Goal: Contribute content: Add original content to the website for others to see

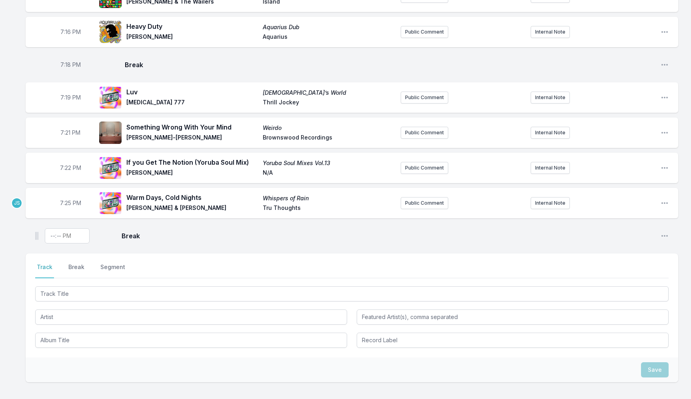
scroll to position [811, 0]
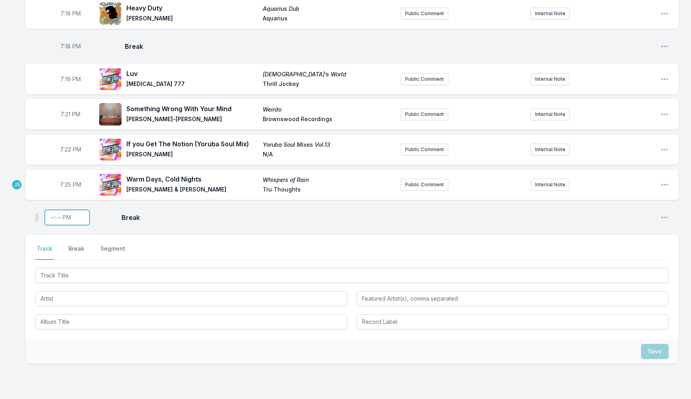
click at [53, 217] on input "Timestamp" at bounding box center [67, 217] width 45 height 15
type input "19:31"
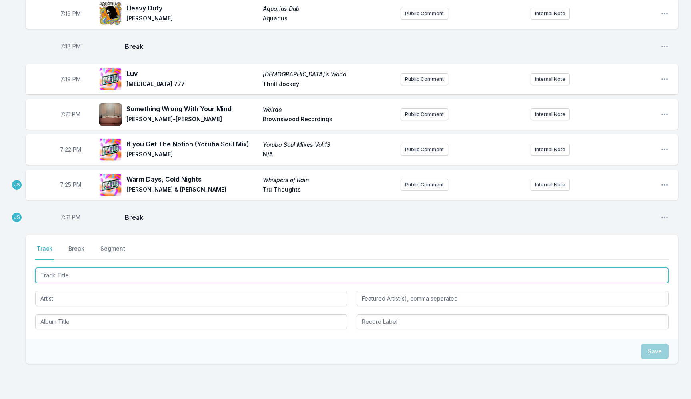
click at [99, 276] on input "Track Title" at bounding box center [352, 275] width 634 height 15
type input "Humano"
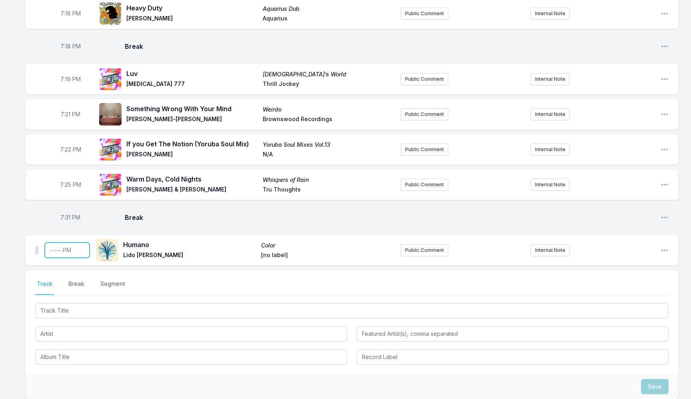
click at [53, 252] on input "Timestamp" at bounding box center [67, 250] width 45 height 15
type input "19:32"
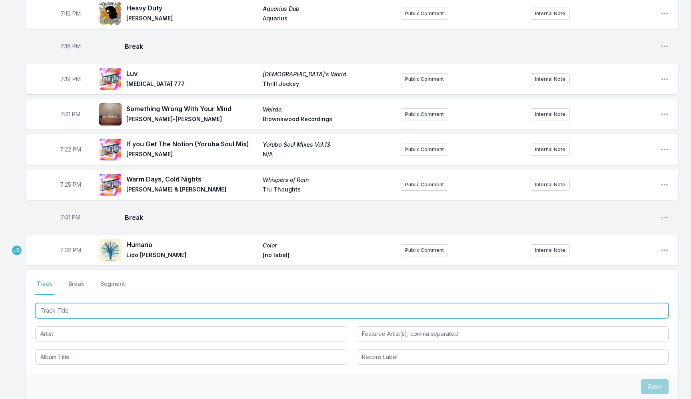
click at [117, 308] on input "Track Title" at bounding box center [352, 310] width 634 height 15
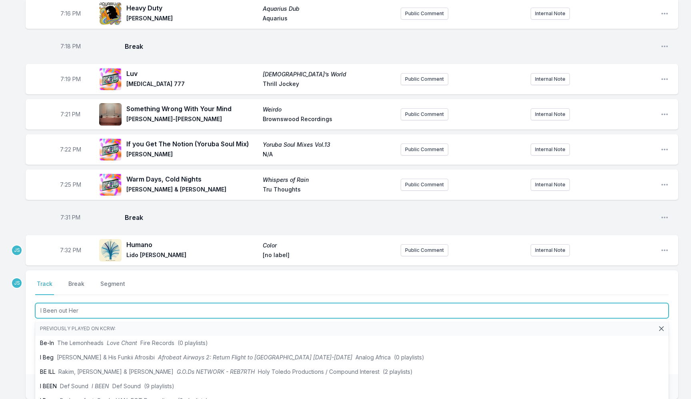
type input "I Been out Here"
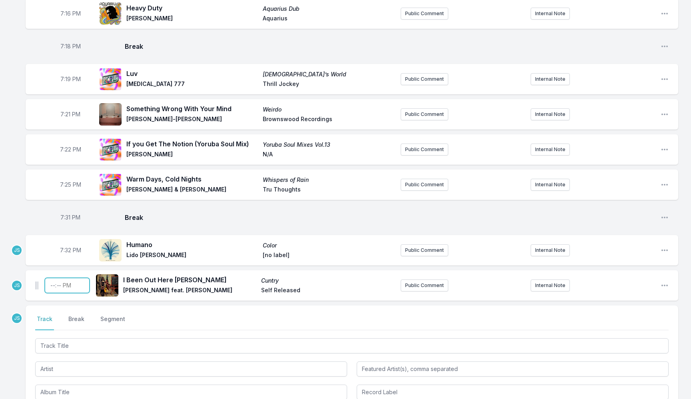
click at [51, 284] on input "Timestamp" at bounding box center [67, 285] width 45 height 15
type input "19:36"
click at [80, 354] on div at bounding box center [352, 368] width 634 height 63
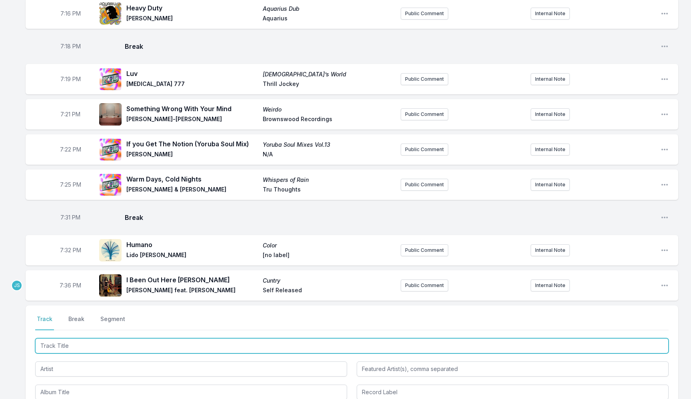
click at [72, 349] on input "Track Title" at bounding box center [352, 345] width 634 height 15
type input "Ay Que Pulguita"
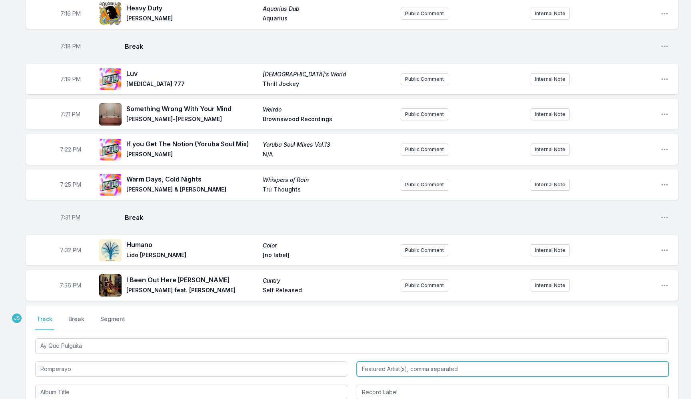
type input "Romperayo"
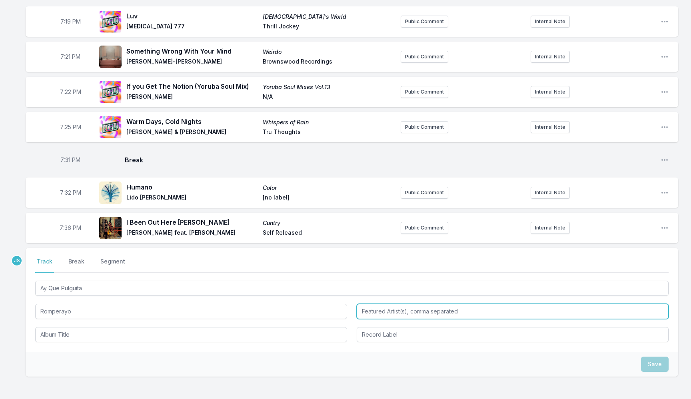
scroll to position [869, 0]
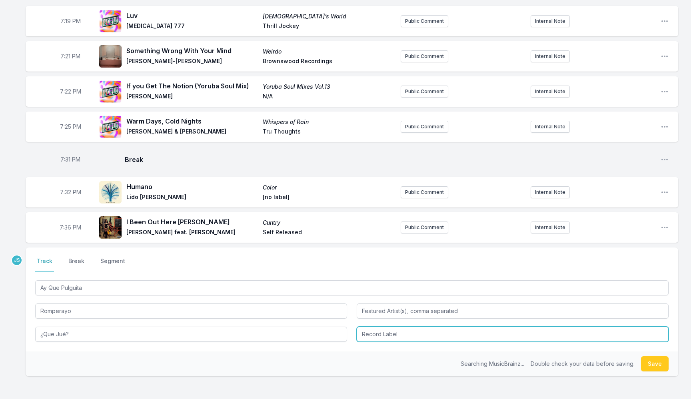
type input "¿Que Jué?"
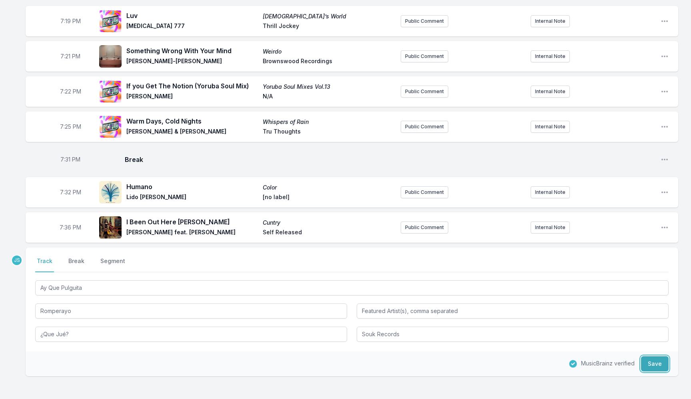
type input "Souk Records"
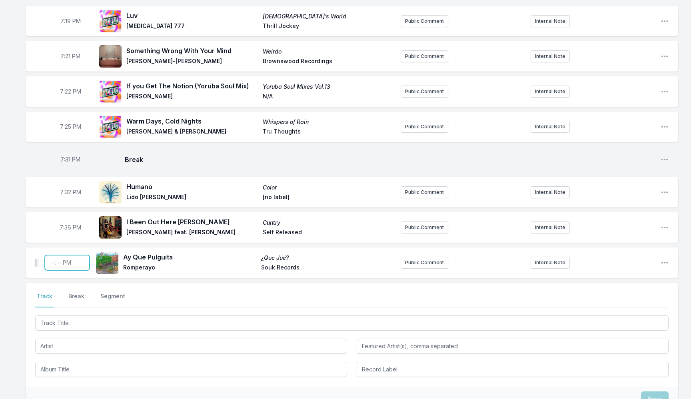
click at [50, 264] on input "Timestamp" at bounding box center [67, 262] width 45 height 15
type input "19:38"
click at [420, 264] on button "Public Comment" at bounding box center [425, 263] width 48 height 12
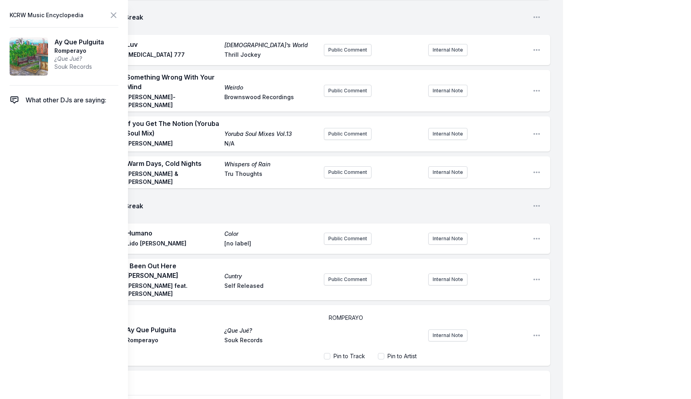
click at [330, 314] on span "ROMPERAYO" at bounding box center [346, 317] width 34 height 7
click at [369, 314] on span "LA GAITEROS SAN JACINTO & ROMPERAYO live at the Echo" at bounding box center [369, 321] width 81 height 15
copy span "[DATE] LA GAITEROS SAN JACINTO & ROMPERAYO at the Echo"
click at [350, 314] on span "[DATE] LA GAITEROS SAN JACINTO & ROMPERAYO at the Echo" at bounding box center [371, 325] width 84 height 23
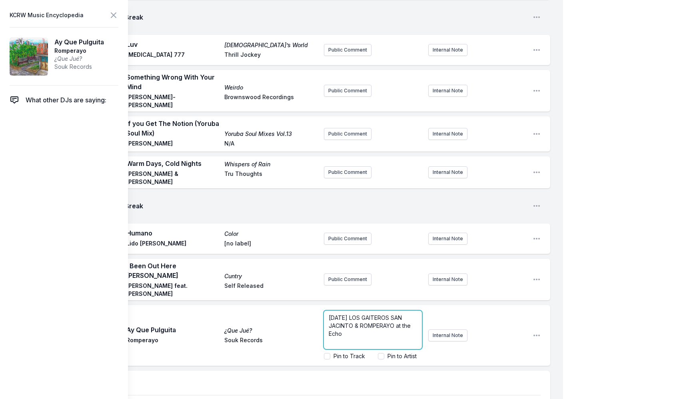
click at [388, 314] on span "[DATE] LOS GAITEROS SAN JACINTO & ROMPERAYO at the Echo" at bounding box center [371, 325] width 84 height 23
click at [348, 314] on p "[DATE] LOS GAITEROS DE SAN JACINTO & ROMPERAYO at the Echo" at bounding box center [373, 326] width 88 height 24
copy span "[DATE] LOS GAITEROS DE SAN JACINTO & ROMPERAYO at the [GEOGRAPHIC_DATA]"
click at [346, 314] on span "[DATE] LOS GAITEROS DE SAN JACINTO & ROMPERAYO at the [GEOGRAPHIC_DATA]" at bounding box center [371, 325] width 84 height 23
click at [394, 352] on label "Pin to Artist" at bounding box center [402, 356] width 29 height 8
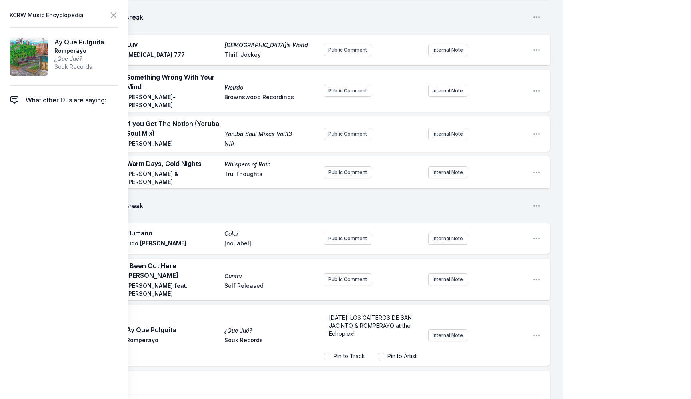
click at [384, 353] on input "Pin to Artist" at bounding box center [381, 356] width 6 height 6
checkbox input "true"
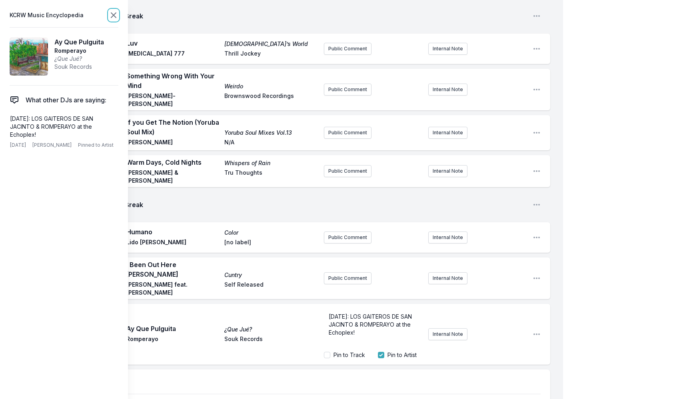
click at [112, 13] on icon at bounding box center [113, 15] width 5 height 5
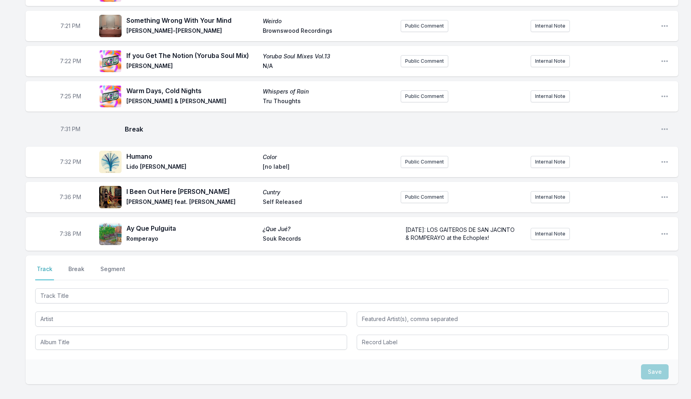
scroll to position [904, 0]
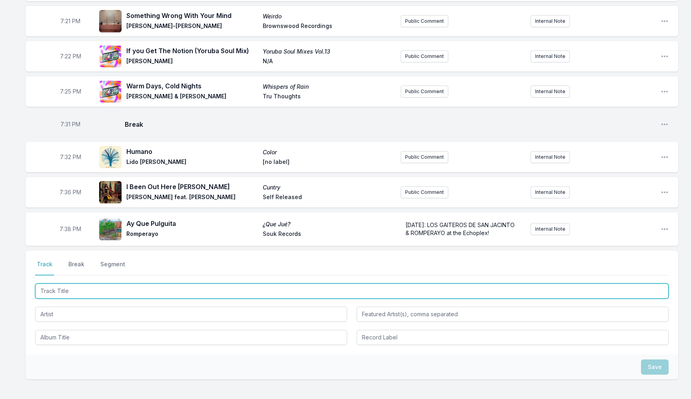
click at [118, 292] on input "Track Title" at bounding box center [352, 291] width 634 height 15
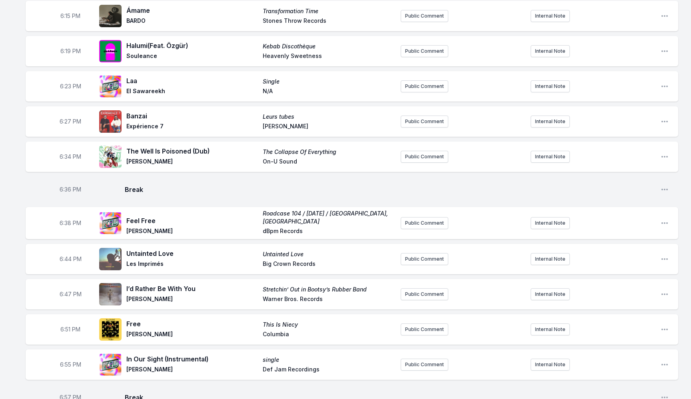
scroll to position [212, 0]
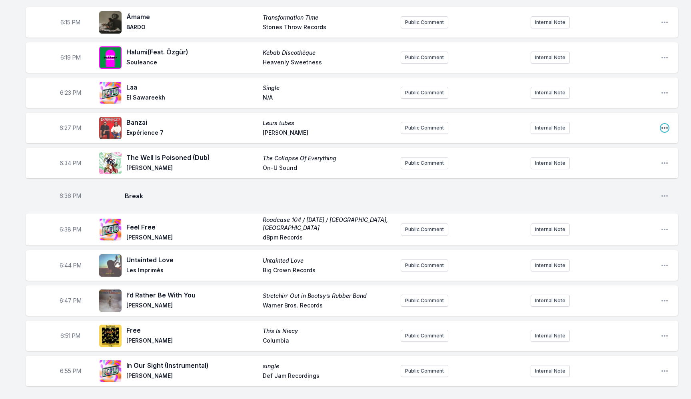
click at [663, 126] on icon "Open playlist item options" at bounding box center [665, 128] width 8 height 8
click at [606, 162] on button "Edit Track Details" at bounding box center [624, 158] width 90 height 14
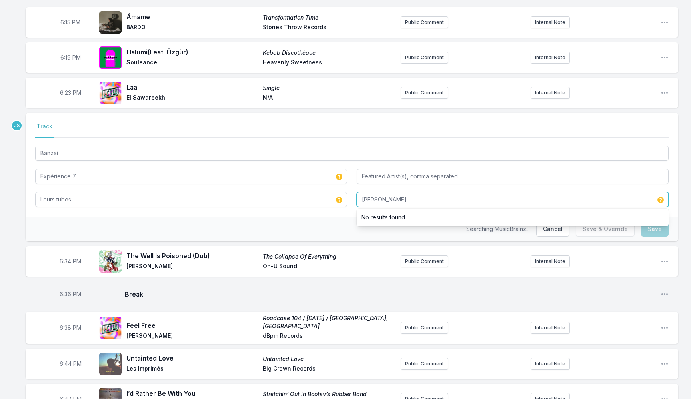
click at [399, 202] on input "[PERSON_NAME]" at bounding box center [513, 199] width 312 height 15
paste input "Disques Debs International"
type input "Disques Debs International"
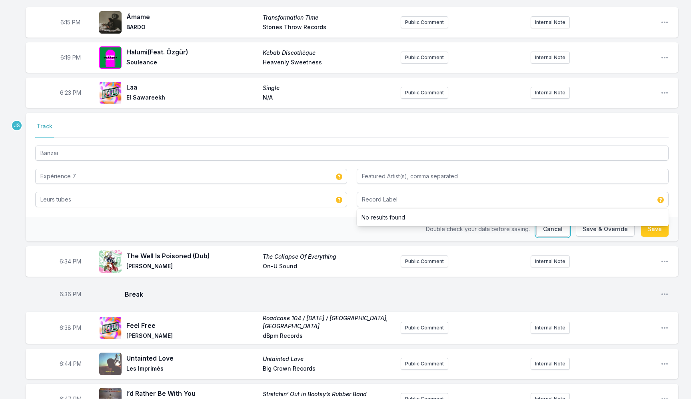
type input "Disques Debs International"
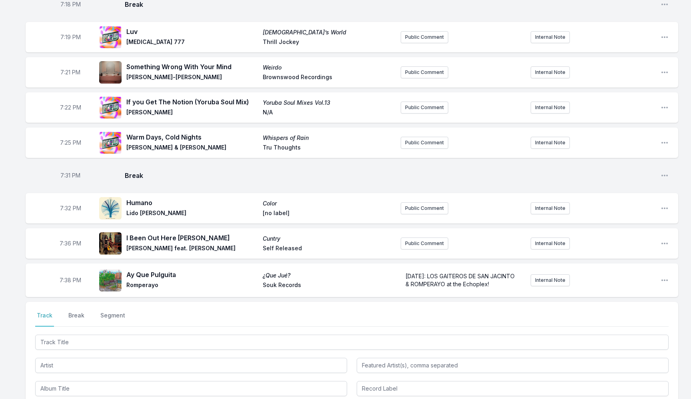
scroll to position [876, 0]
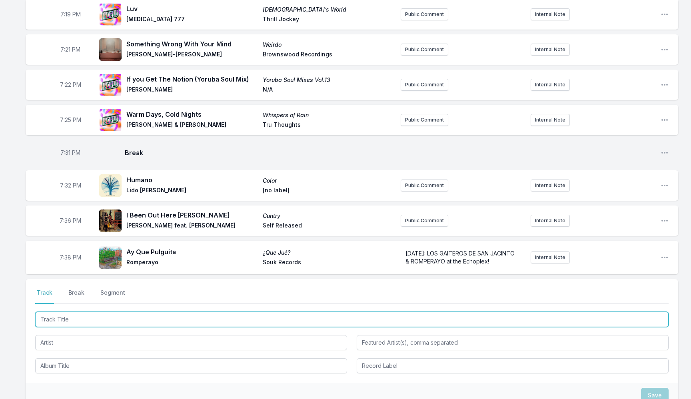
click at [114, 320] on input "Track Title" at bounding box center [352, 319] width 634 height 15
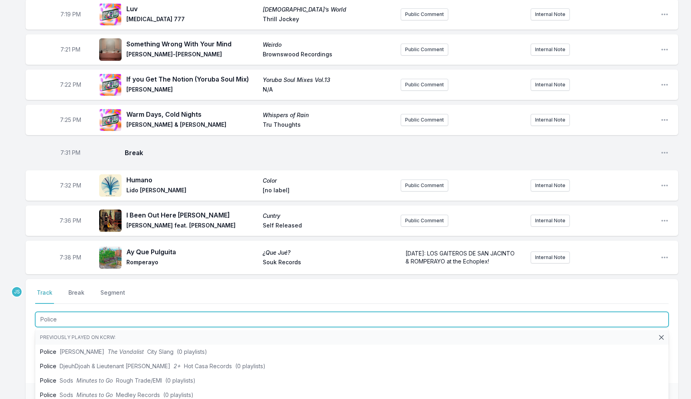
type input "Police"
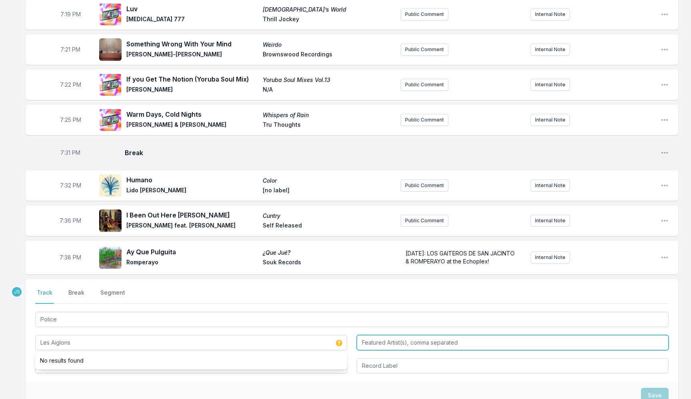
type input "Les Aiglons"
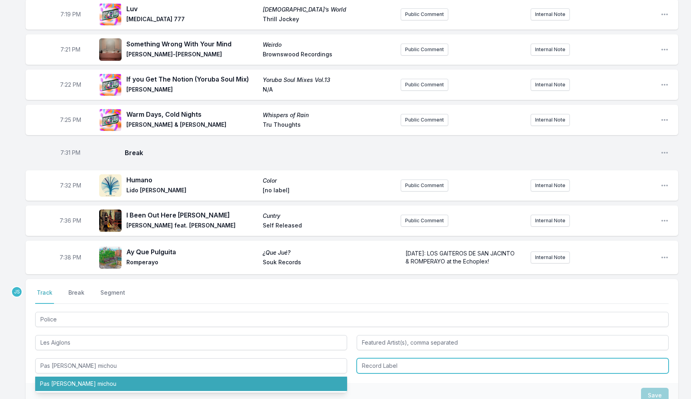
type input "Pas [PERSON_NAME] michou"
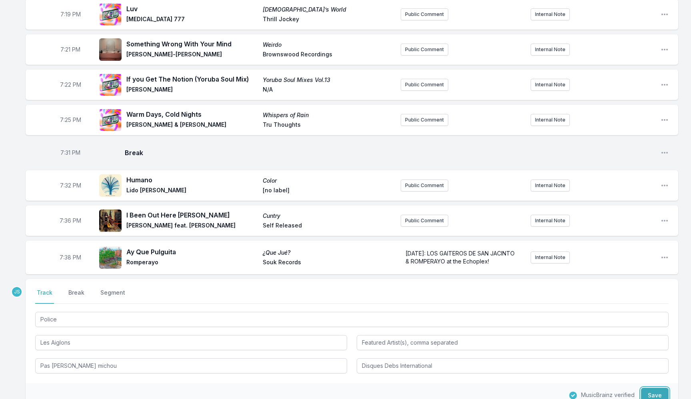
type input "Disques Debs International"
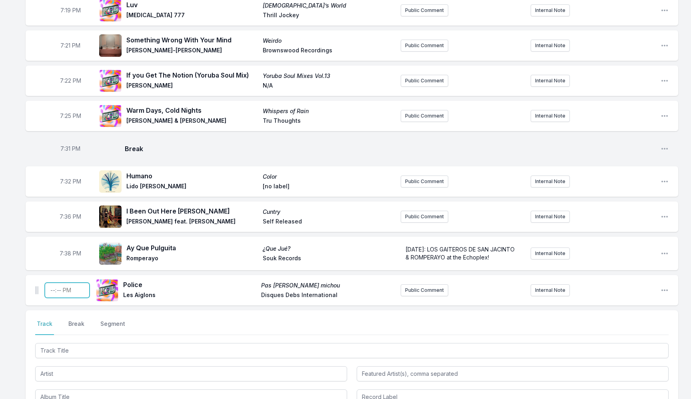
click at [52, 291] on input "Timestamp" at bounding box center [67, 290] width 45 height 15
type input "19:42"
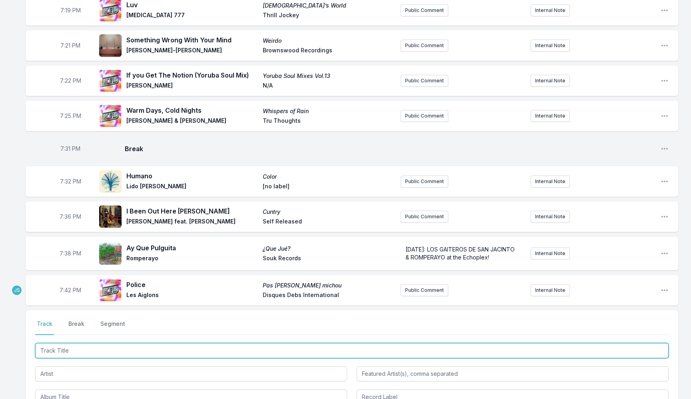
click at [112, 351] on input "Track Title" at bounding box center [352, 350] width 634 height 15
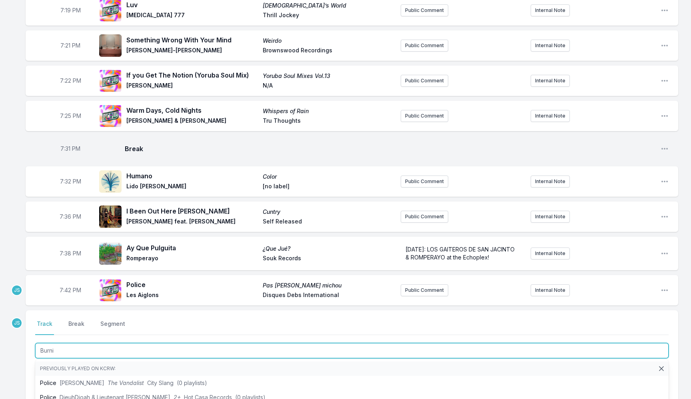
type input "Burnin"
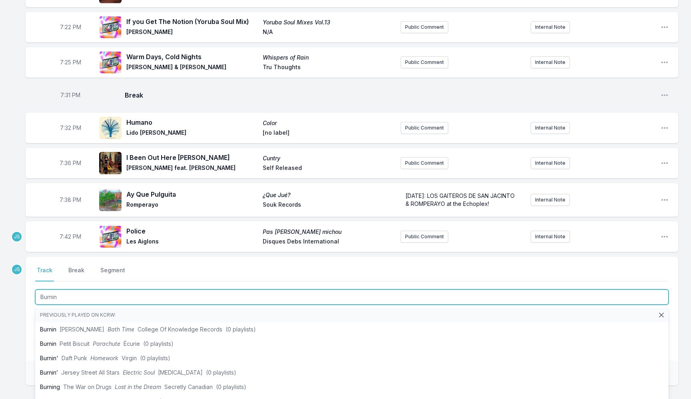
scroll to position [940, 0]
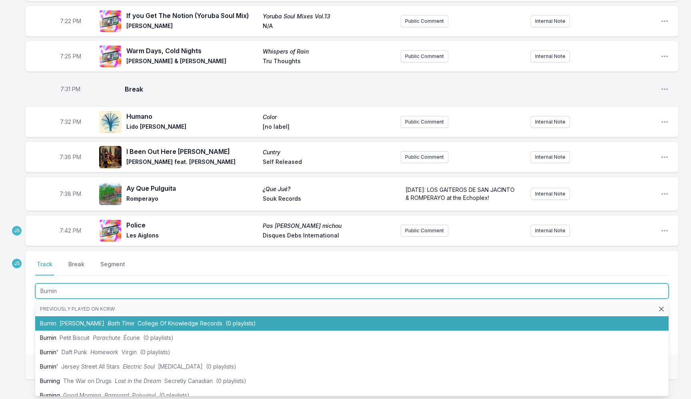
click at [152, 323] on span "College Of Knowledge Records" at bounding box center [180, 323] width 85 height 7
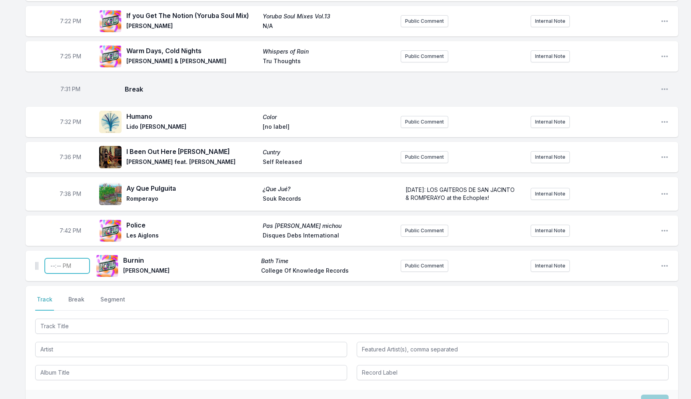
click at [52, 268] on input "Timestamp" at bounding box center [67, 265] width 45 height 15
type input "19:47"
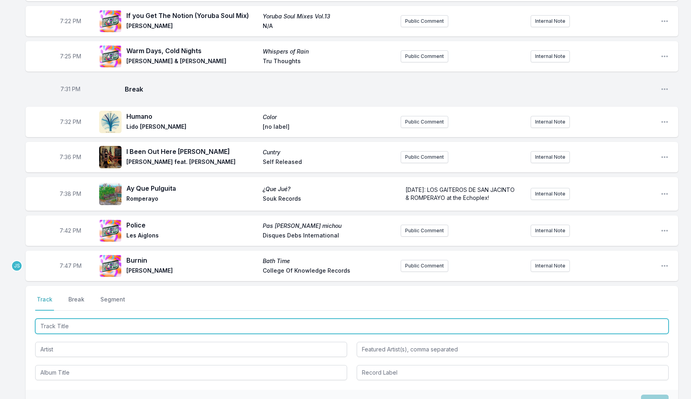
click at [82, 328] on input "Track Title" at bounding box center [352, 326] width 634 height 15
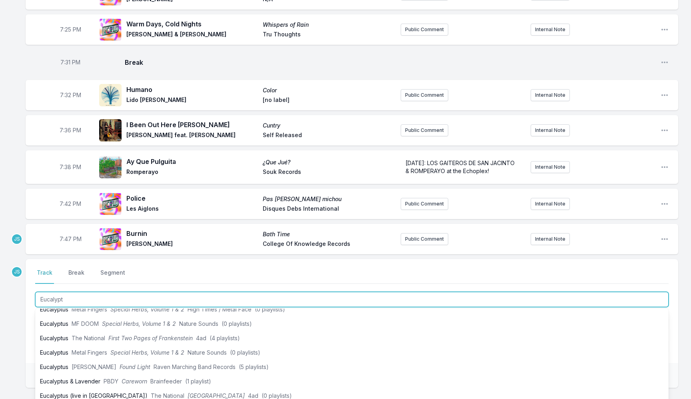
scroll to position [0, 0]
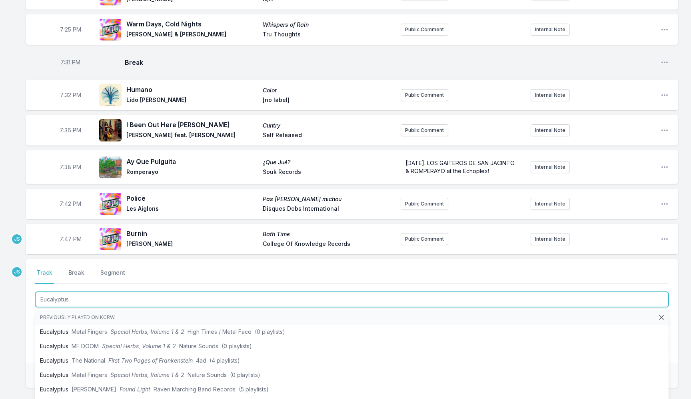
type input "Eucalyptus"
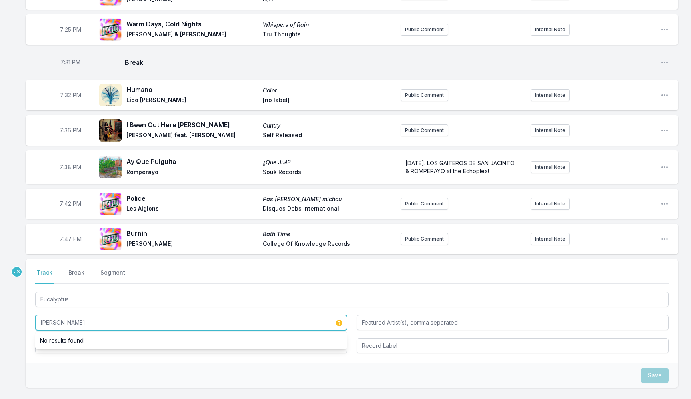
type input "[PERSON_NAME]"
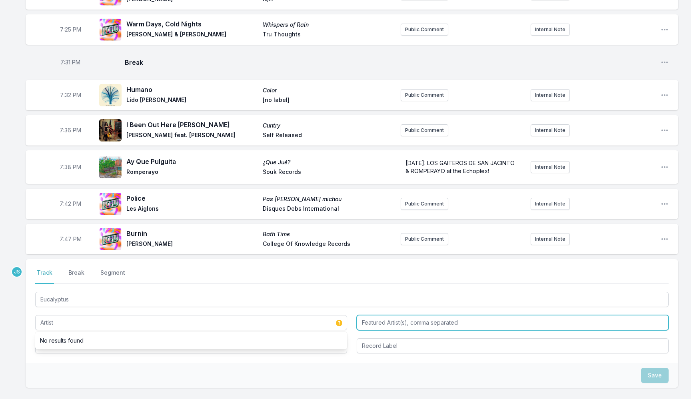
type input "[PERSON_NAME]"
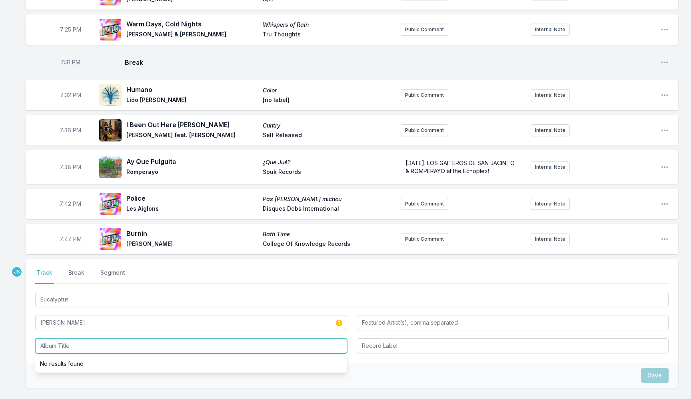
paste input "Dálum"
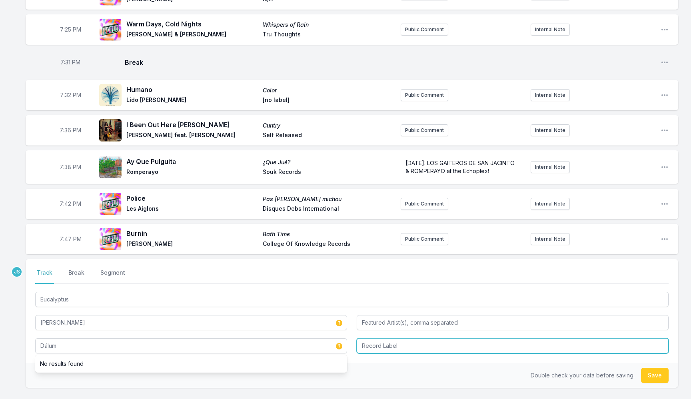
type input "Dálum"
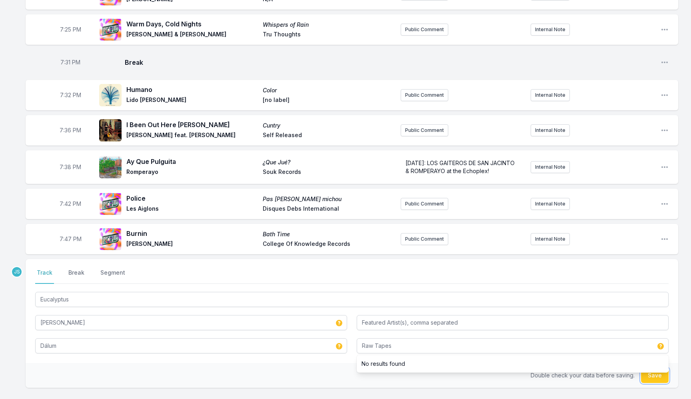
type input "Raw Tapes"
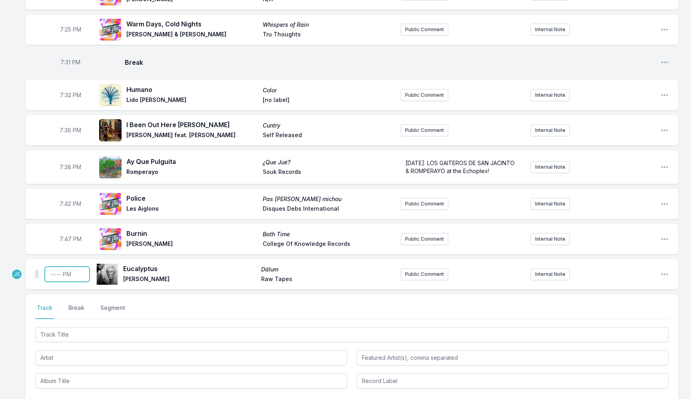
click at [53, 275] on input "Timestamp" at bounding box center [67, 274] width 45 height 15
type input "19:50"
